Goal: Complete application form: Complete application form

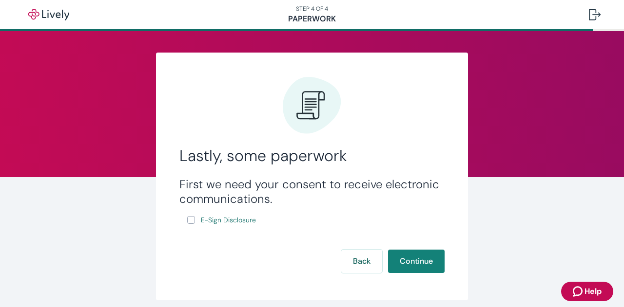
scroll to position [40, 0]
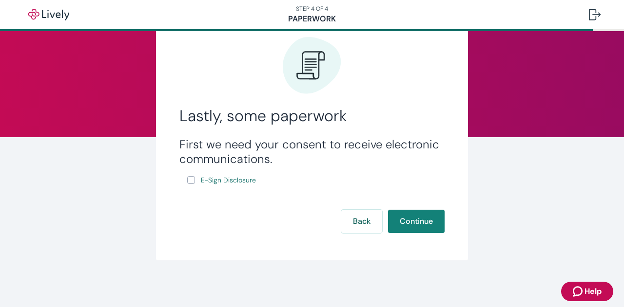
click at [223, 171] on div "First we need your consent to receive electronic communications. E-Sign Disclos…" at bounding box center [311, 161] width 265 height 49
click at [221, 183] on span "E-Sign Disclosure" at bounding box center [228, 180] width 55 height 10
click at [187, 180] on input "E-Sign Disclosure" at bounding box center [191, 180] width 8 height 8
checkbox input "true"
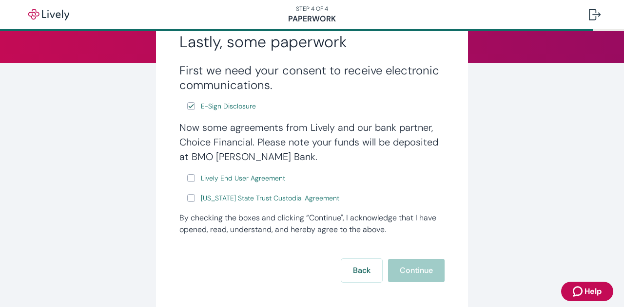
scroll to position [114, 0]
click at [246, 176] on span "Lively End User Agreement" at bounding box center [243, 178] width 84 height 10
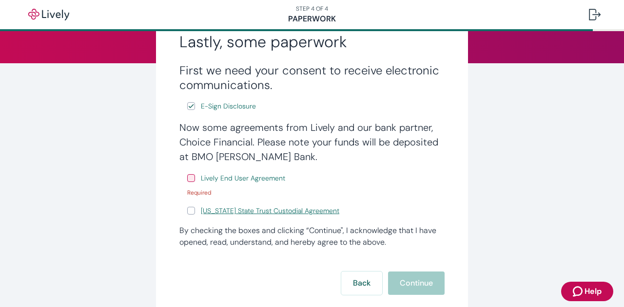
click at [280, 214] on span "[US_STATE] State Trust Custodial Agreement" at bounding box center [270, 211] width 138 height 10
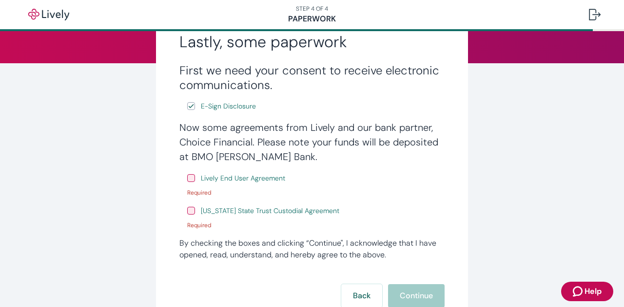
click at [187, 179] on input "Lively End User Agreement" at bounding box center [191, 178] width 8 height 8
checkbox input "true"
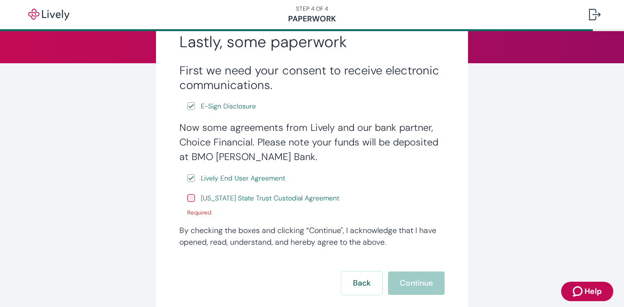
click at [187, 203] on label "[US_STATE] State Trust Custodial Agreement" at bounding box center [264, 198] width 154 height 12
click at [187, 202] on input "[US_STATE] State Trust Custodial Agreement" at bounding box center [191, 198] width 8 height 8
checkbox input "true"
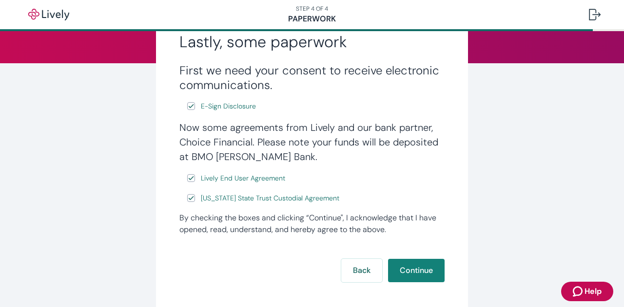
scroll to position [164, 0]
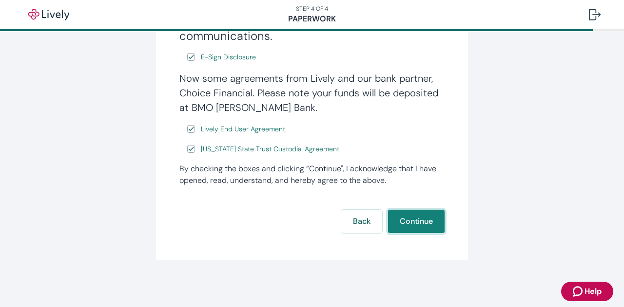
click at [397, 222] on button "Continue" at bounding box center [416, 221] width 57 height 23
